Goal: Task Accomplishment & Management: Complete application form

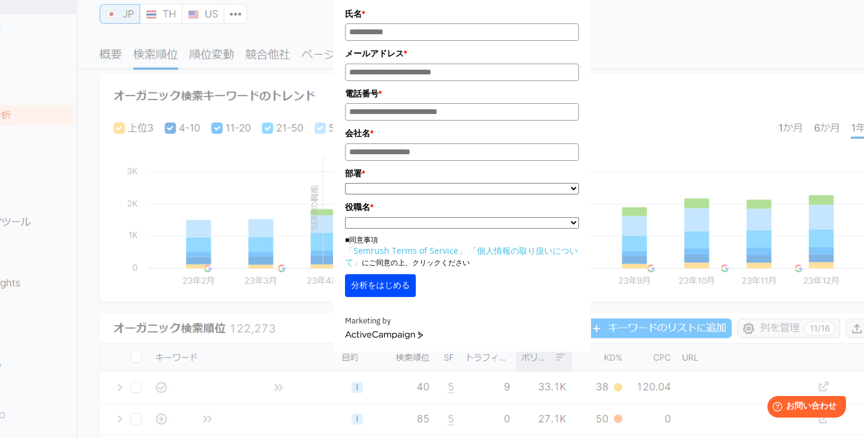
scroll to position [101, 0]
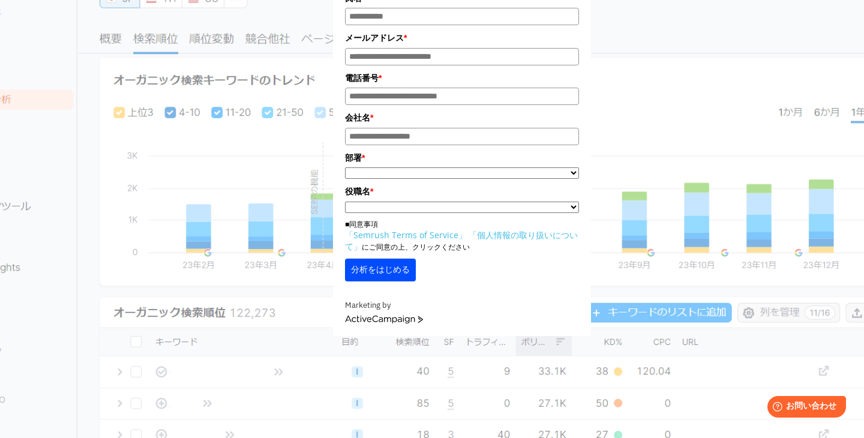
click at [370, 266] on button "分析をはじめる" at bounding box center [380, 270] width 71 height 23
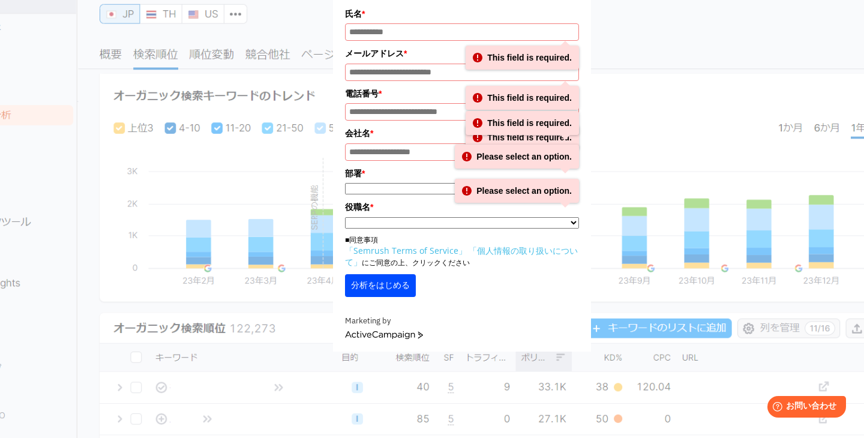
scroll to position [83, 0]
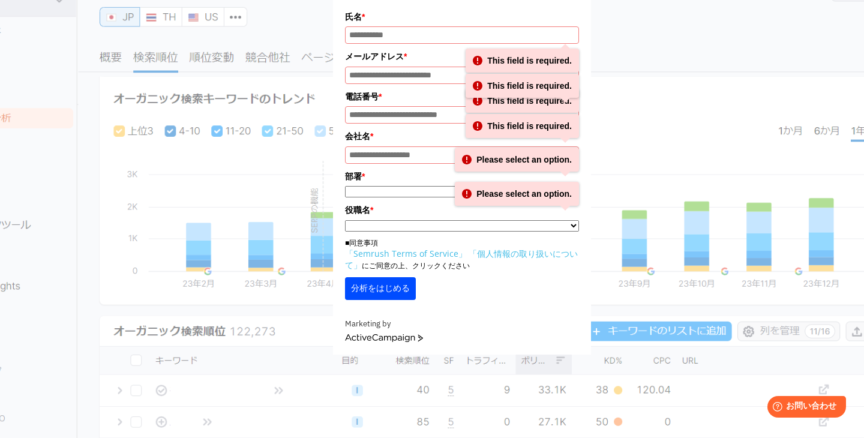
click at [308, 223] on div "氏名 * This field is required. メールアドレス * This field is required. 電話番号 * This fiel…" at bounding box center [462, 143] width 600 height 422
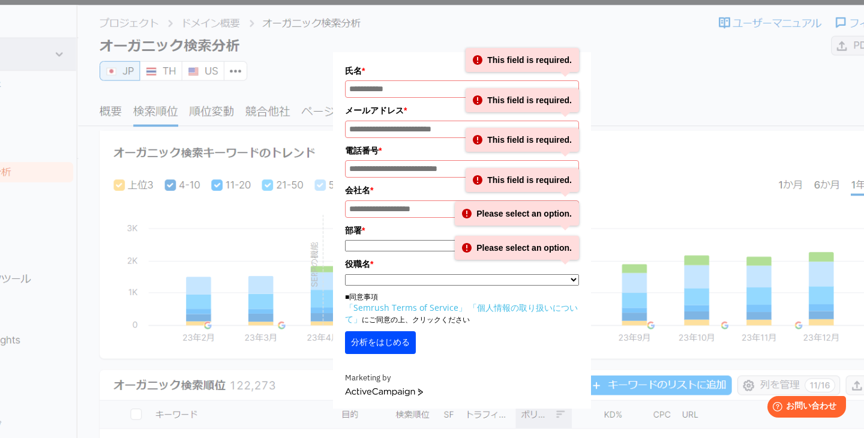
scroll to position [0, 0]
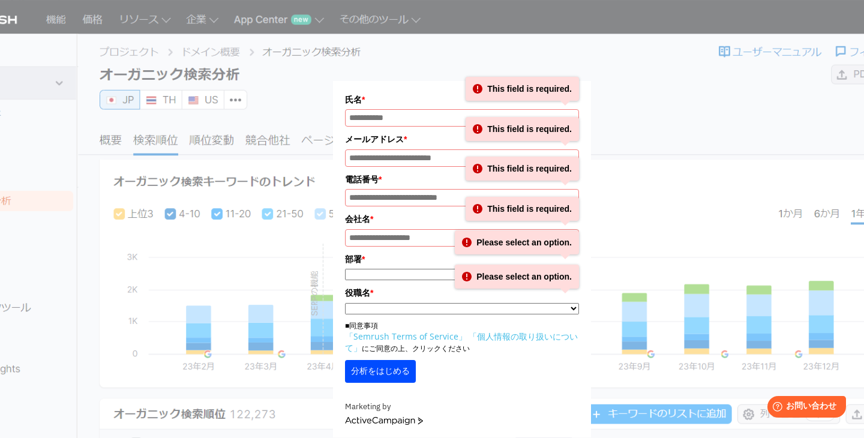
click at [308, 118] on div "氏名 * This field is required. メールアドレス * This field is required. 電話番号 * This fiel…" at bounding box center [462, 226] width 600 height 422
